Goal: Task Accomplishment & Management: Manage account settings

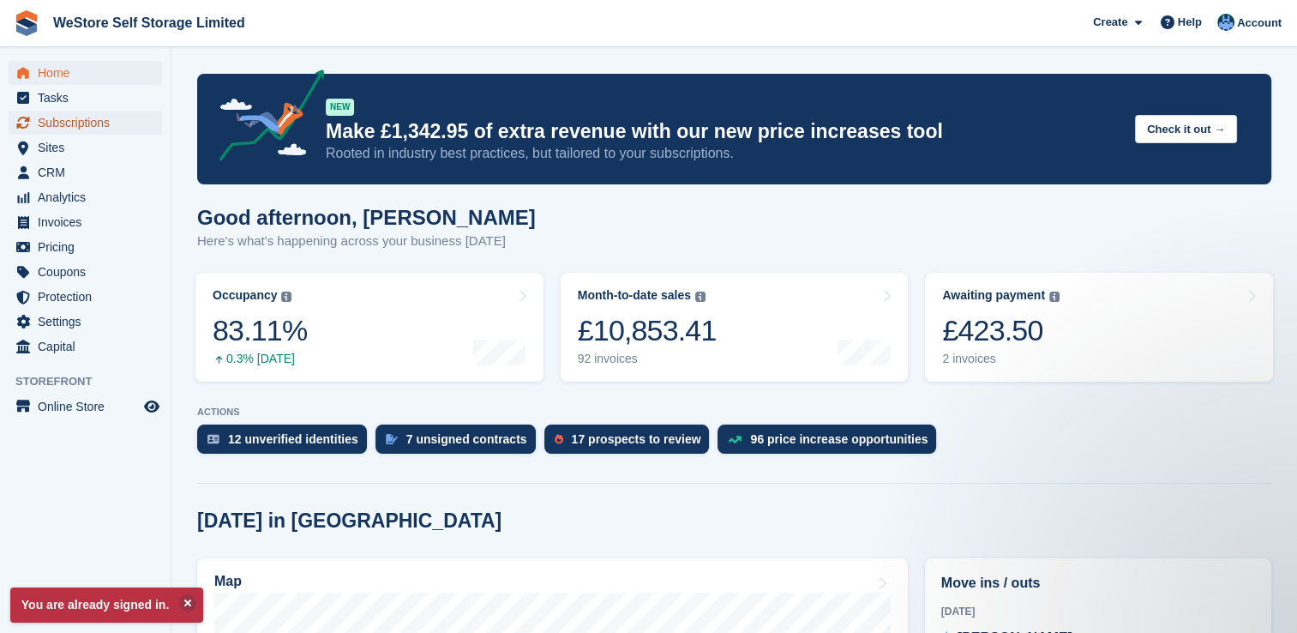
click at [97, 122] on span "Subscriptions" at bounding box center [89, 123] width 103 height 24
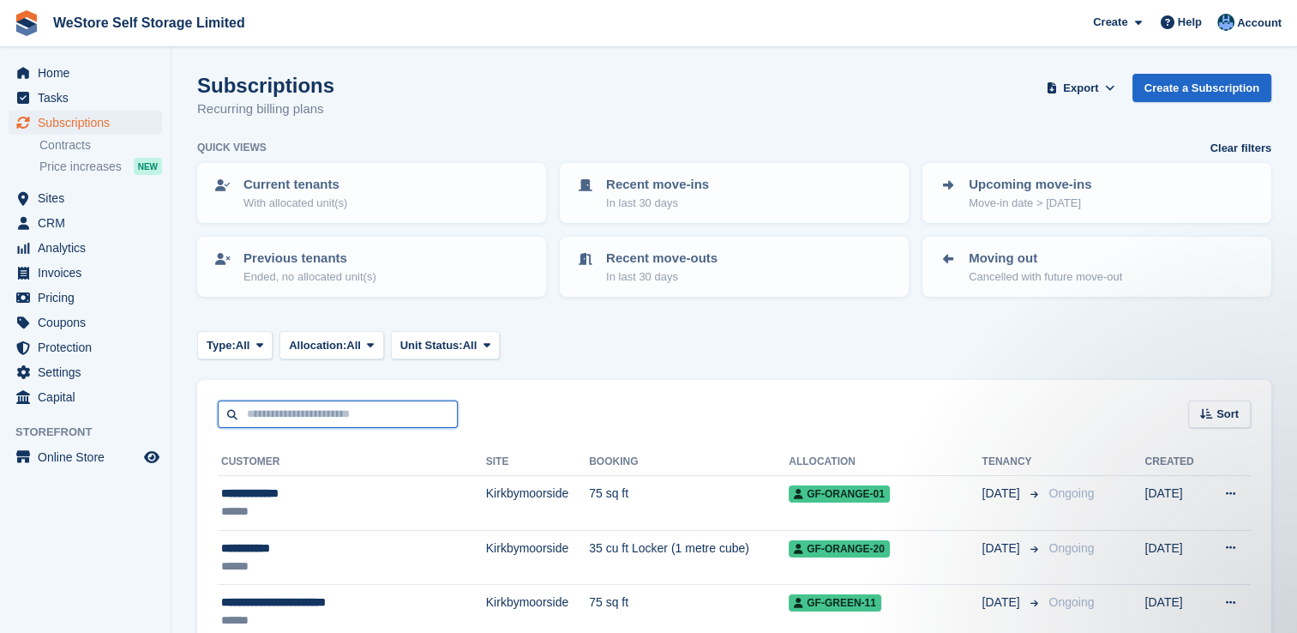
click at [381, 412] on input "text" at bounding box center [338, 414] width 240 height 28
type input "*"
type input "*****"
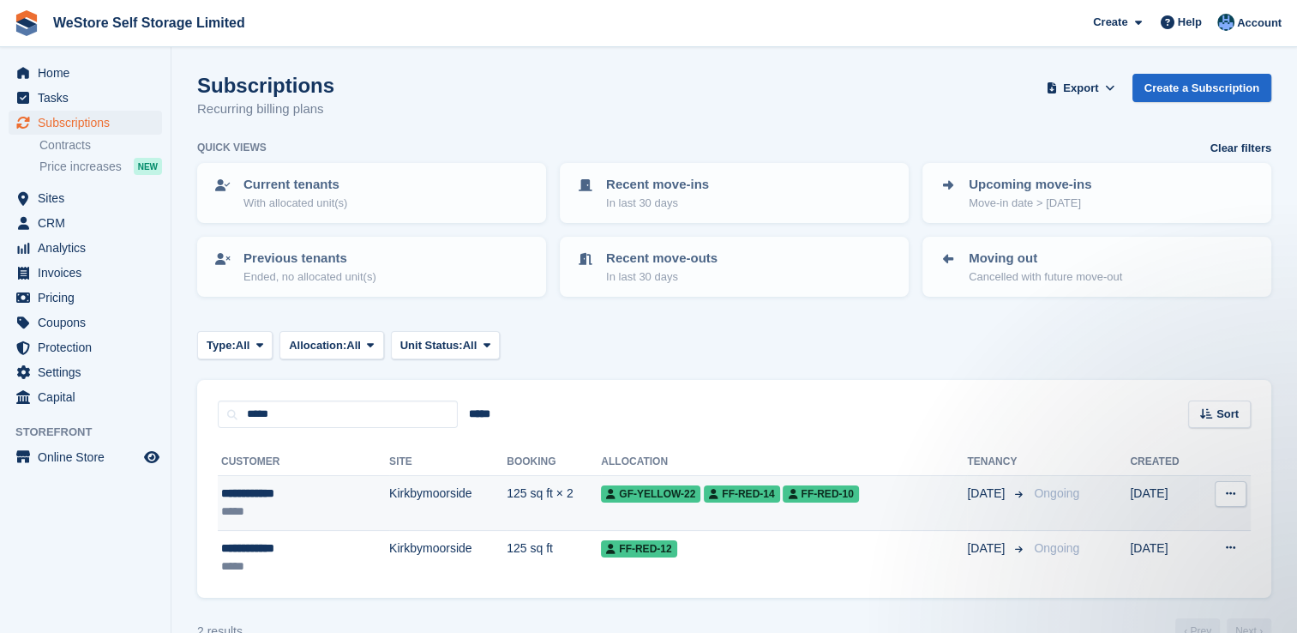
click at [389, 490] on td "Kirkbymoorside" at bounding box center [447, 503] width 117 height 55
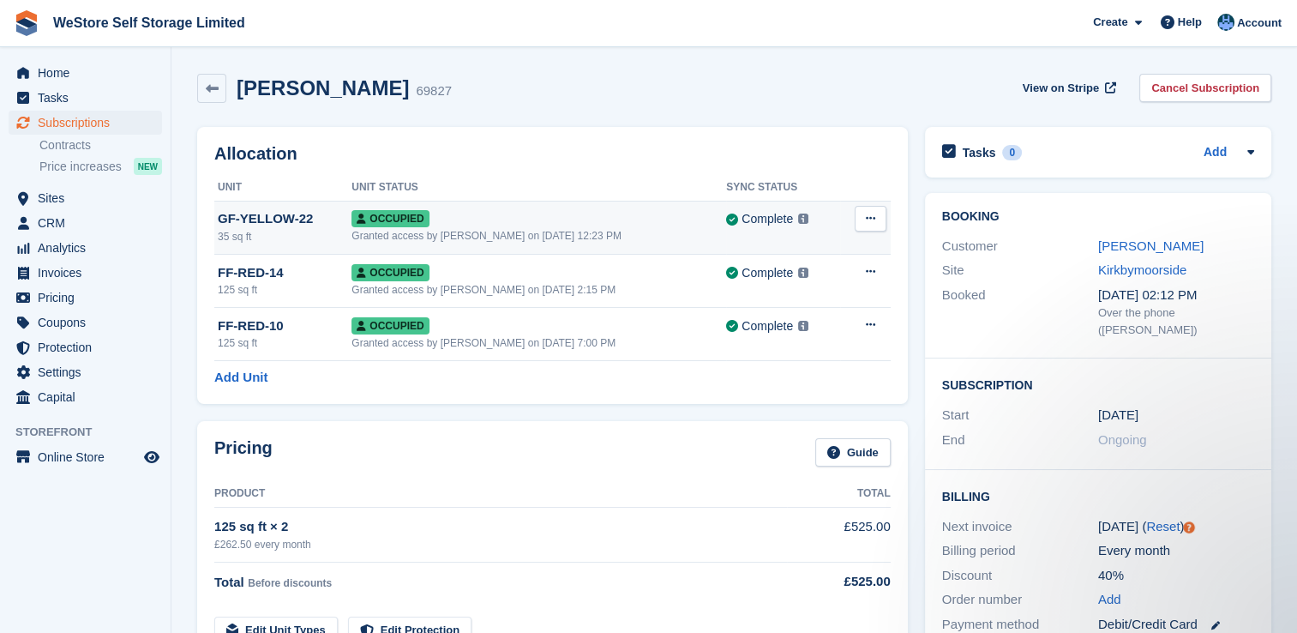
click at [872, 213] on icon at bounding box center [870, 218] width 9 height 11
click at [891, 82] on div "Robert Henry 69827 View on Stripe Cancel Subscription" at bounding box center [734, 88] width 1074 height 29
click at [1053, 93] on span "View on Stripe" at bounding box center [1061, 88] width 76 height 17
click at [423, 529] on div "125 sq ft × 2" at bounding box center [500, 527] width 573 height 20
click at [213, 87] on icon at bounding box center [212, 88] width 13 height 13
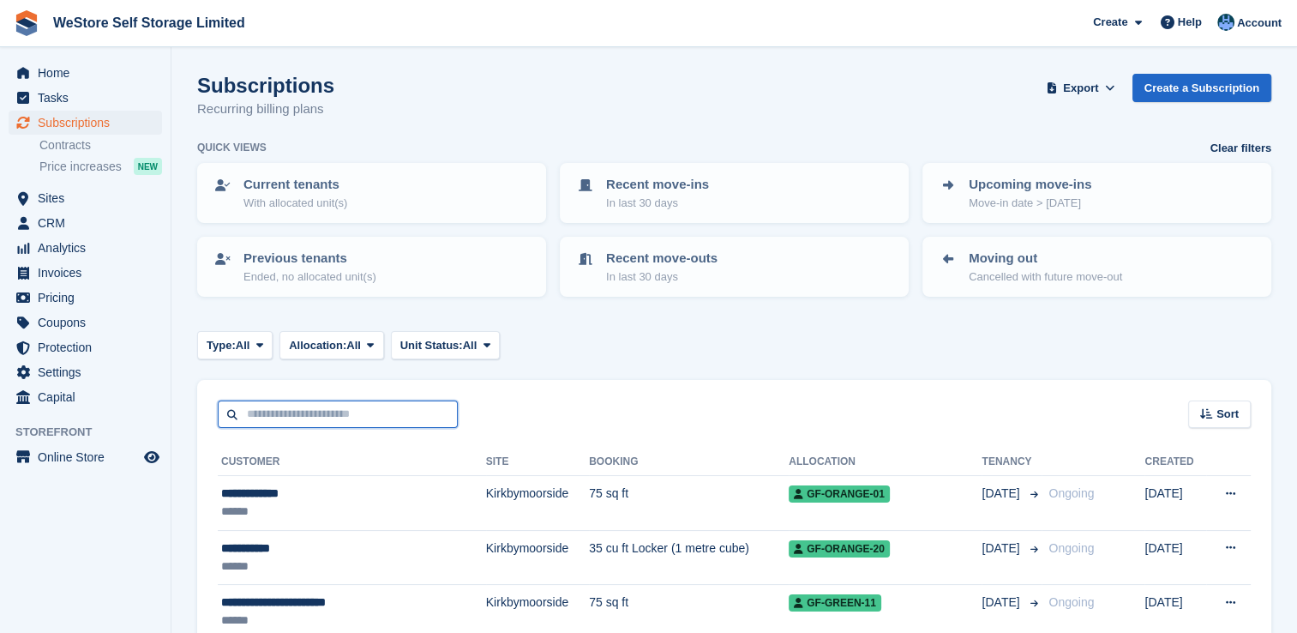
click at [392, 411] on input "text" at bounding box center [338, 414] width 240 height 28
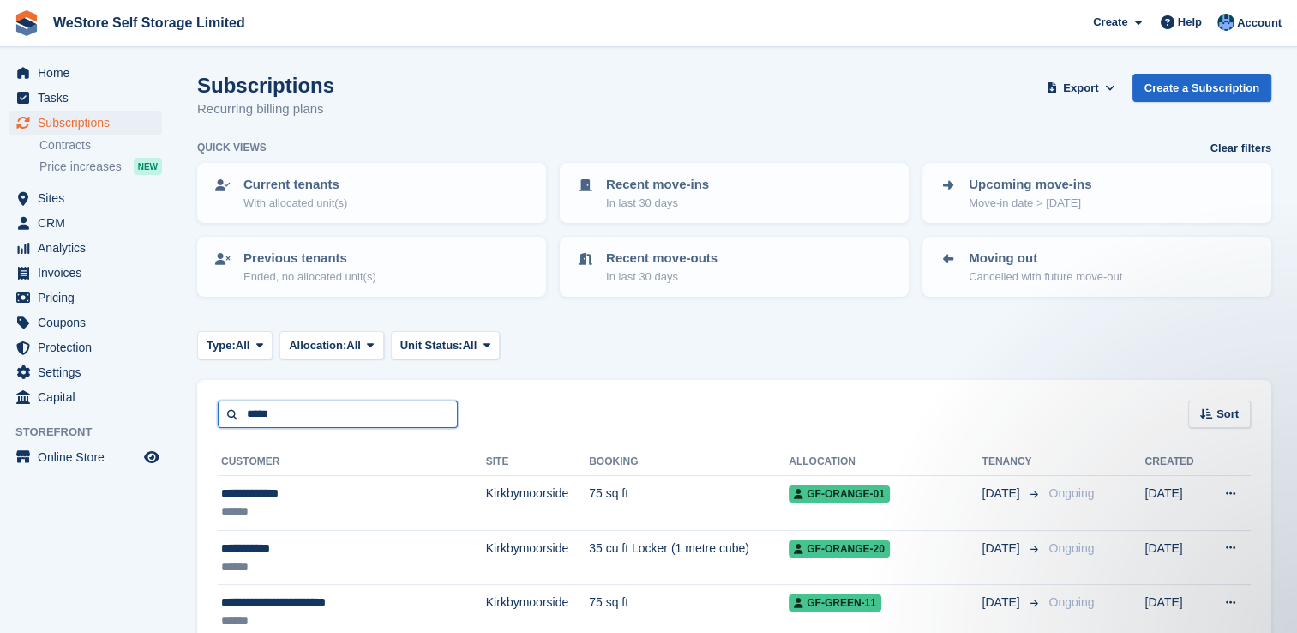
type input "*****"
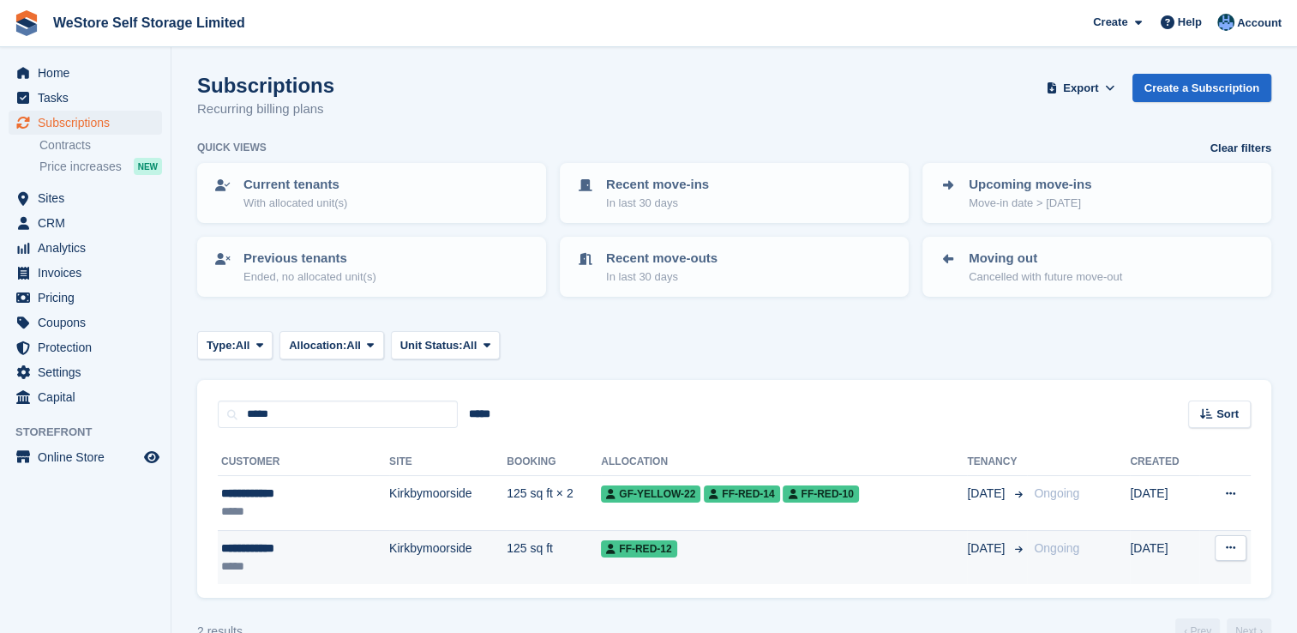
click at [507, 547] on td "125 sq ft" at bounding box center [554, 557] width 94 height 54
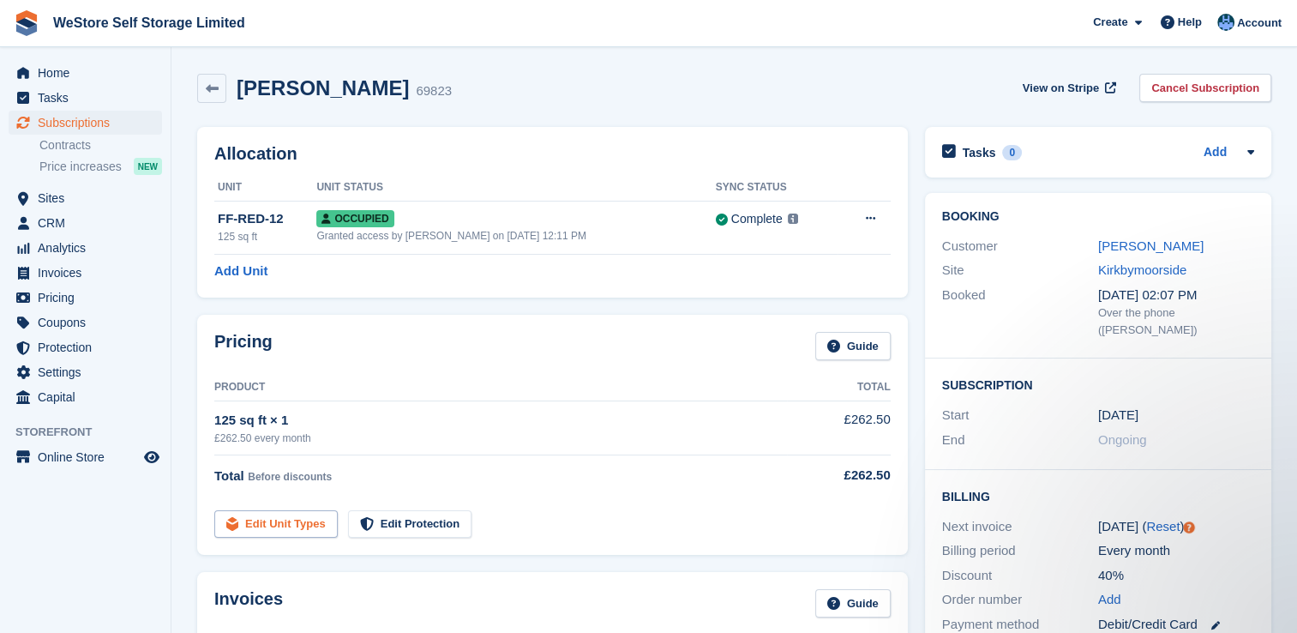
click at [271, 527] on link "Edit Unit Types" at bounding box center [275, 524] width 123 height 28
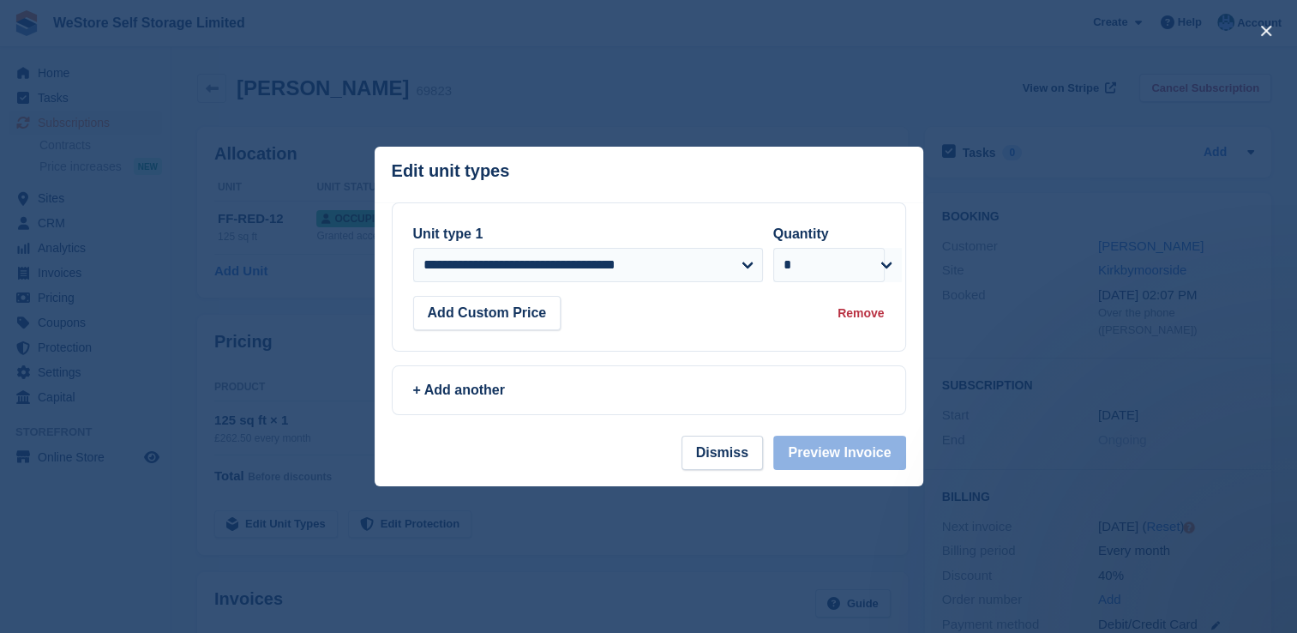
click at [1035, 234] on div at bounding box center [648, 316] width 1297 height 633
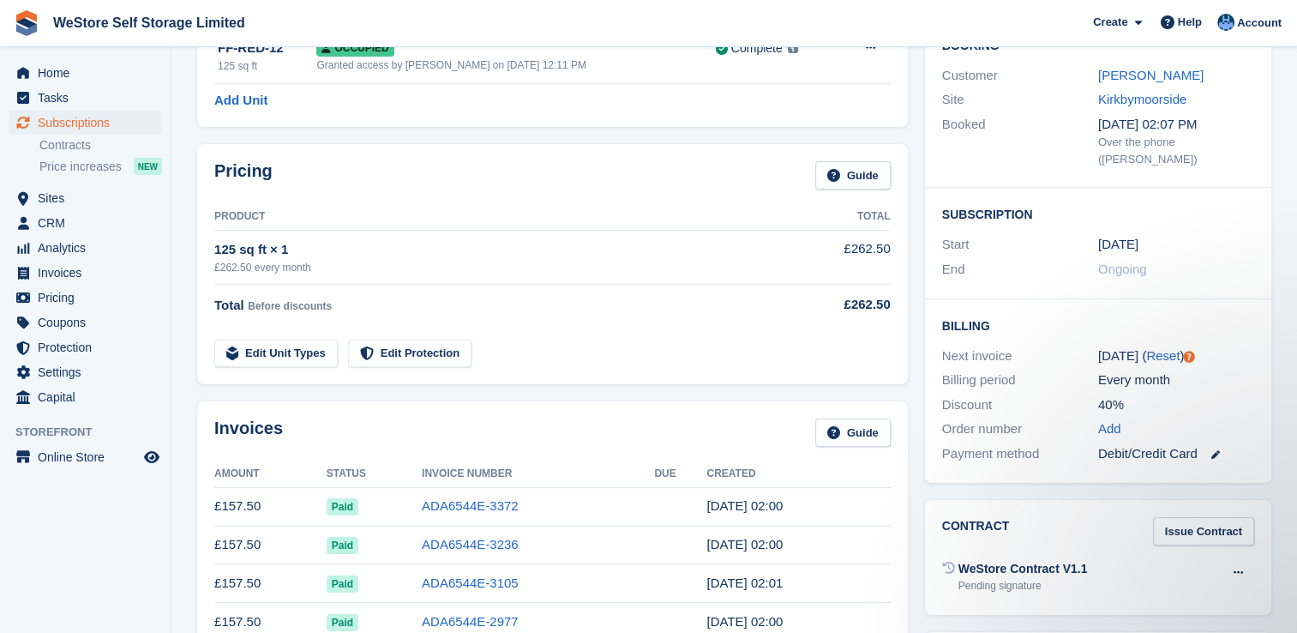
scroll to position [171, 0]
